Goal: Understand process/instructions: Learn about a topic

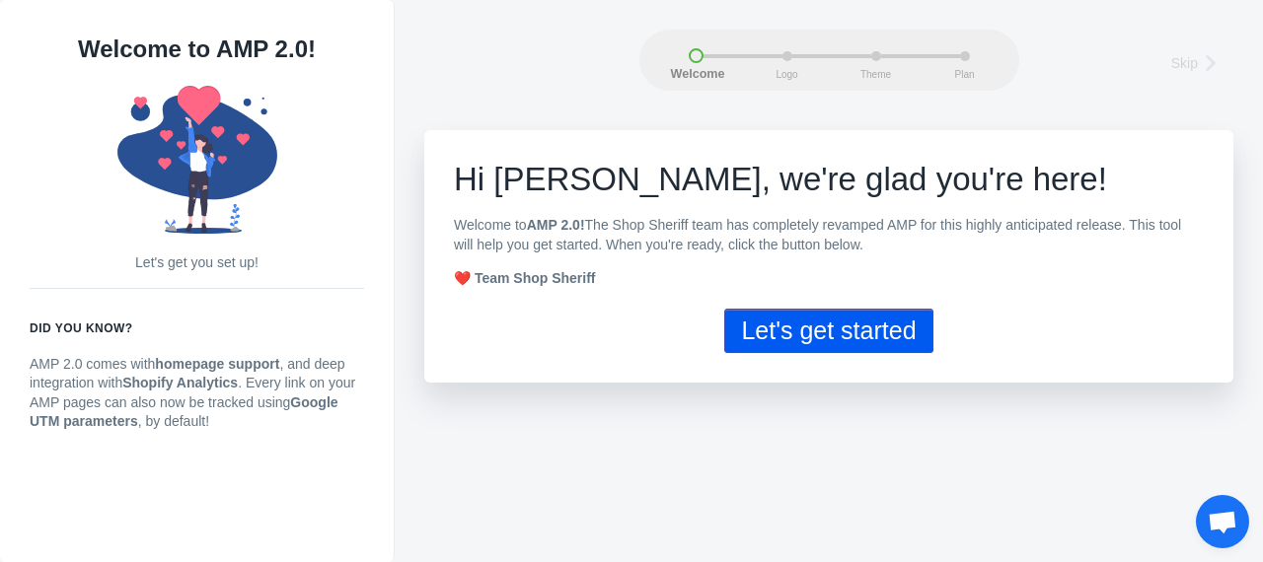
click at [866, 329] on button "Let's get started" at bounding box center [828, 331] width 208 height 44
